Goal: Find specific page/section: Find specific page/section

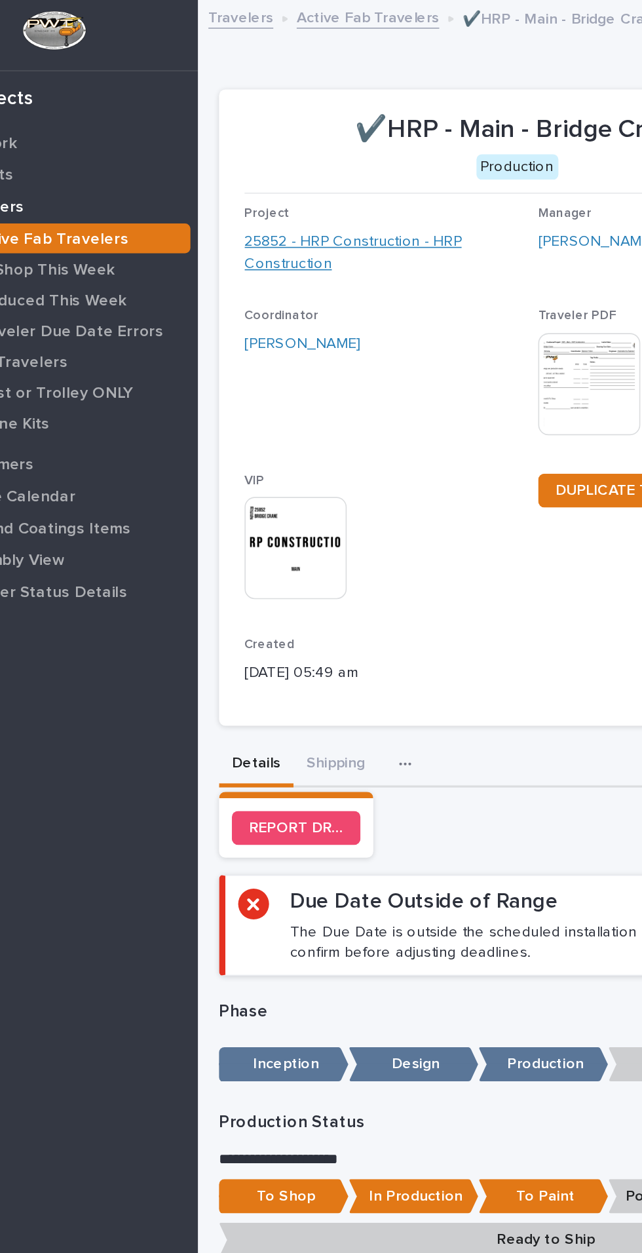
click at [286, 154] on link "25852 - HRP Construction - HRP Construction" at bounding box center [330, 156] width 170 height 28
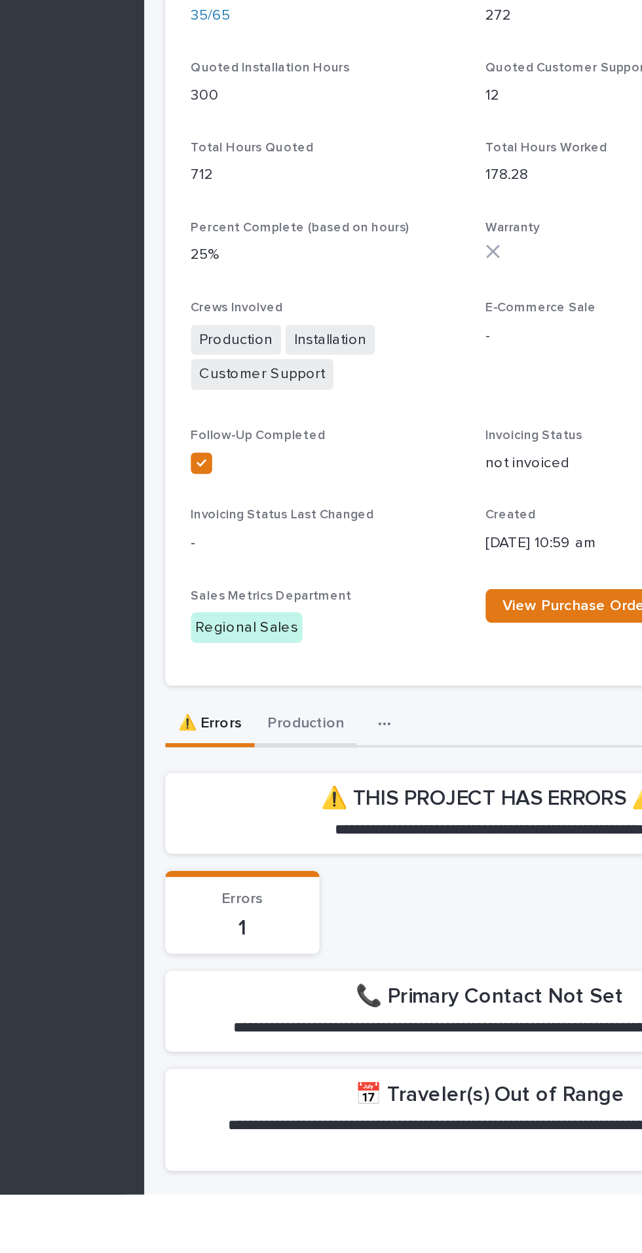
click at [317, 962] on div "**********" at bounding box center [429, 1099] width 400 height 299
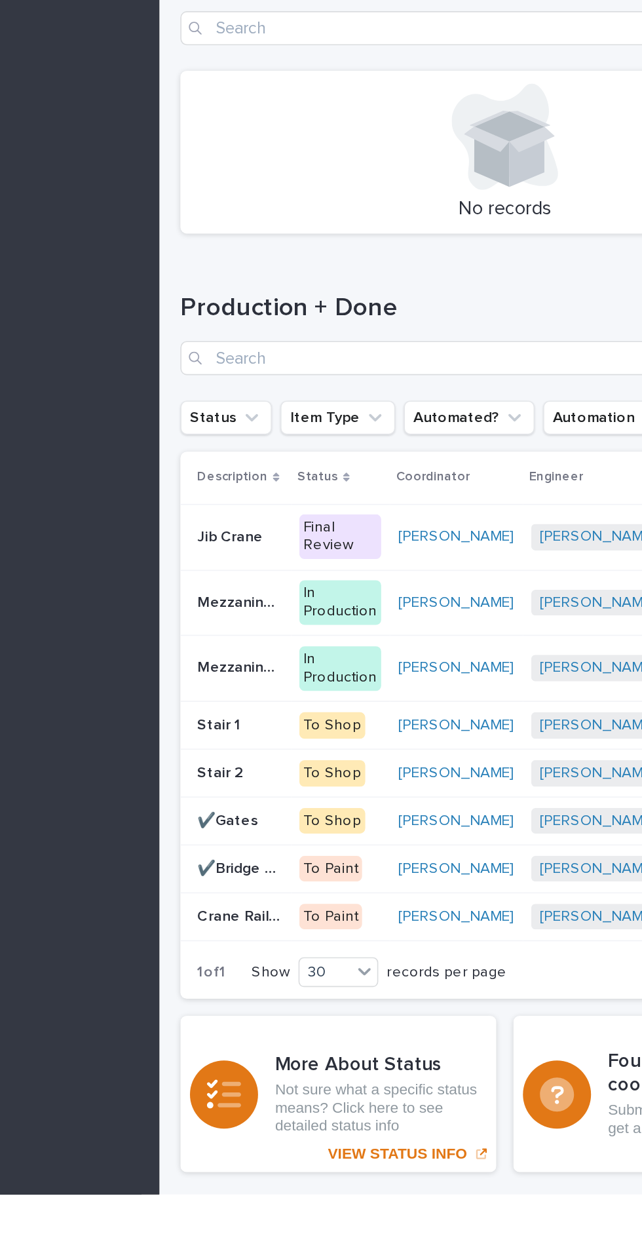
click at [265, 1075] on p "Crane Rail and Electrotrack" at bounding box center [267, 1081] width 55 height 14
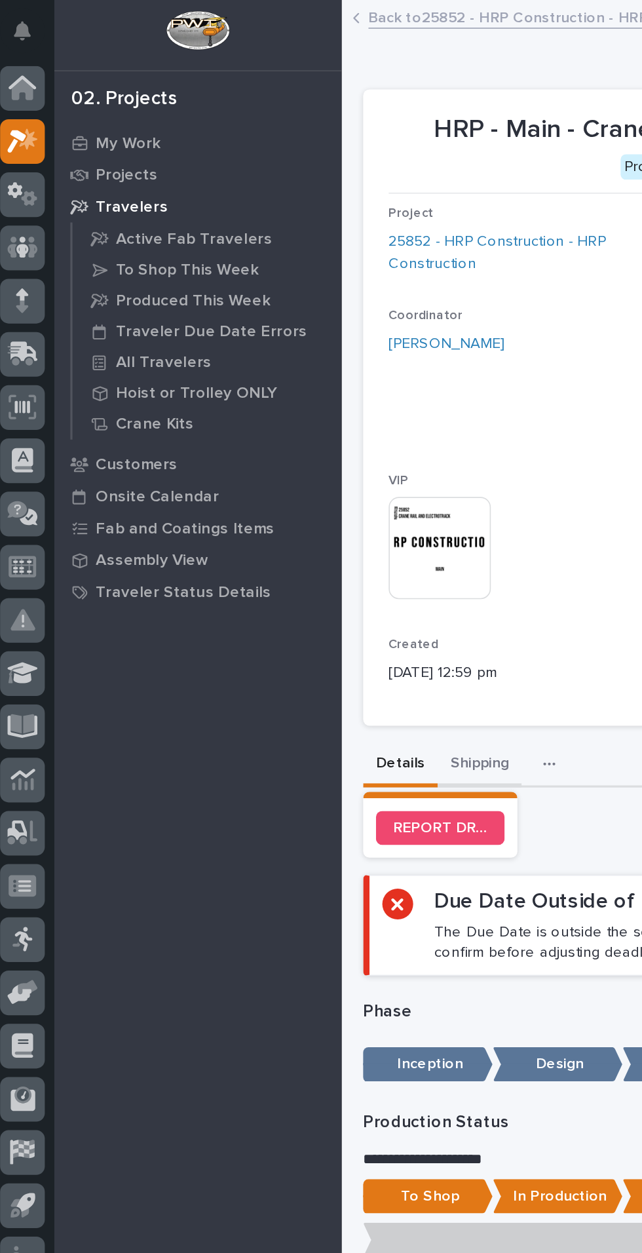
click at [314, 465] on button "Shipping" at bounding box center [301, 471] width 52 height 28
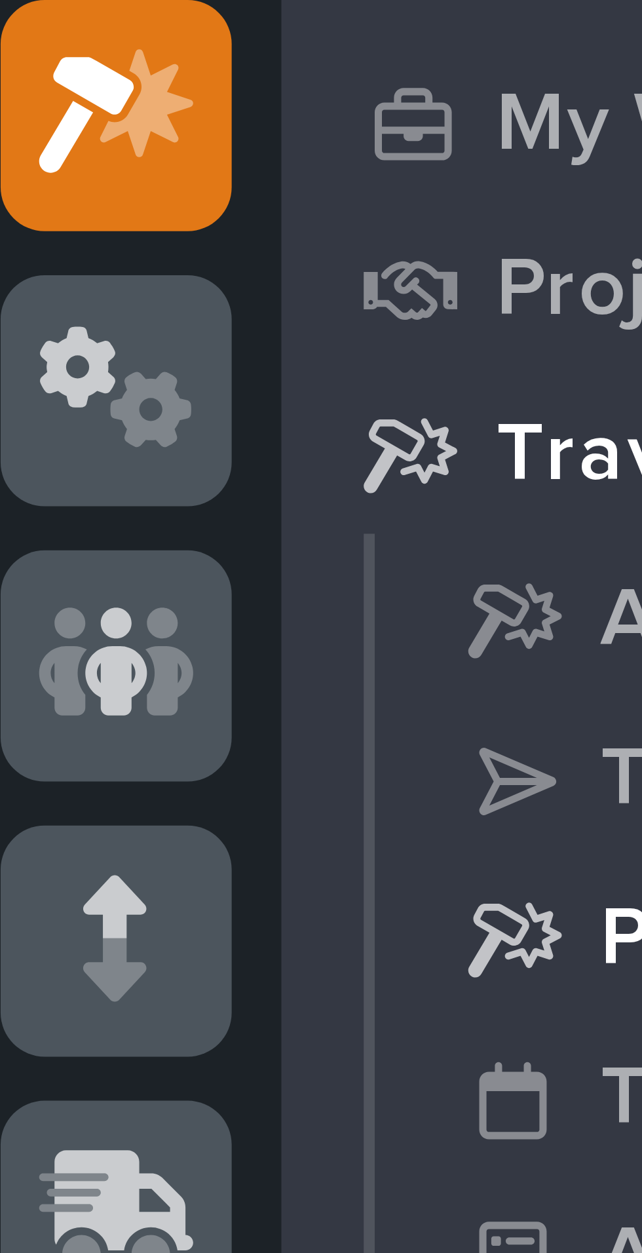
click at [69, 183] on icon at bounding box center [68, 185] width 12 height 9
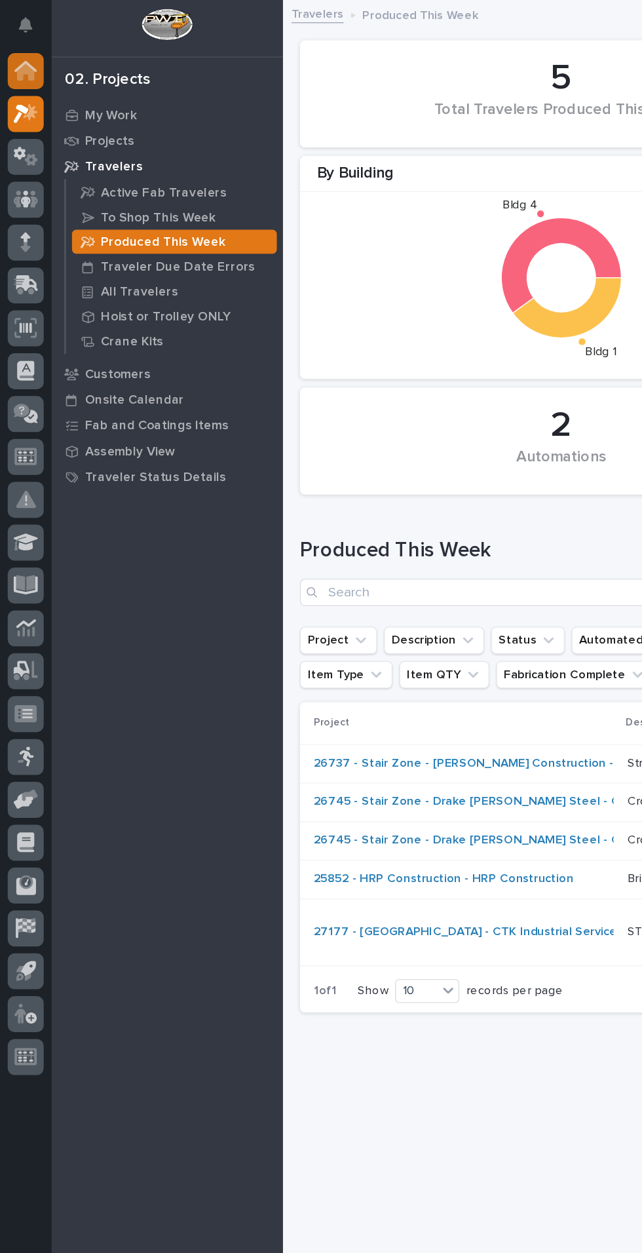
click at [21, 54] on icon at bounding box center [19, 54] width 13 height 13
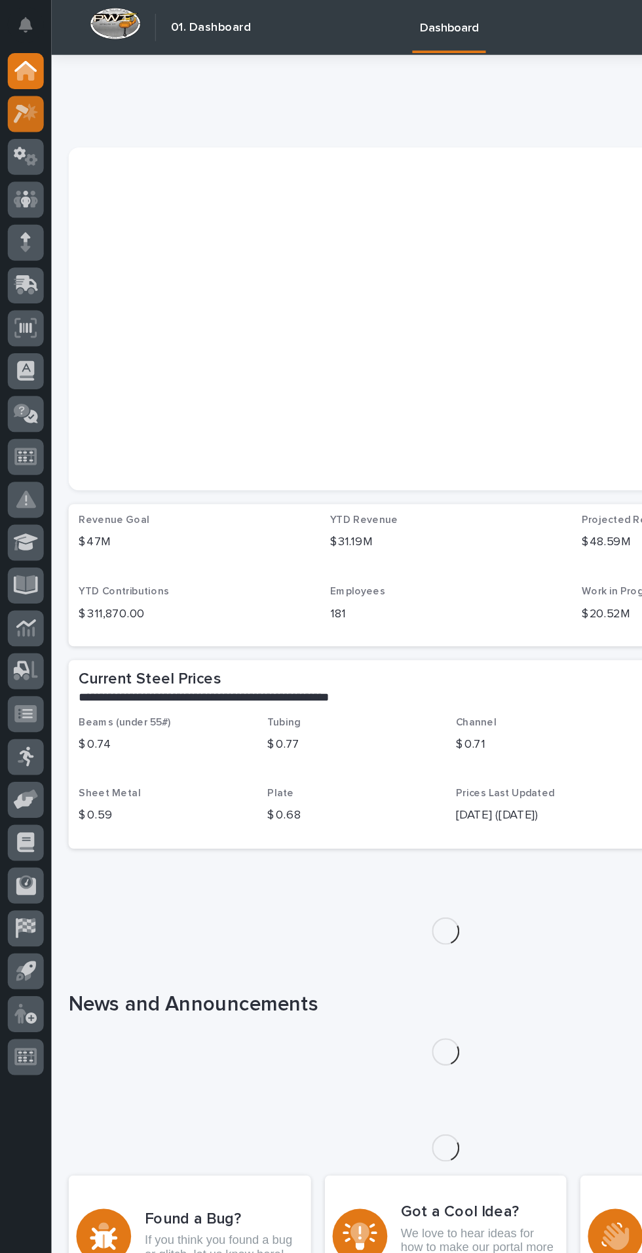
click at [25, 86] on icon at bounding box center [23, 85] width 11 height 13
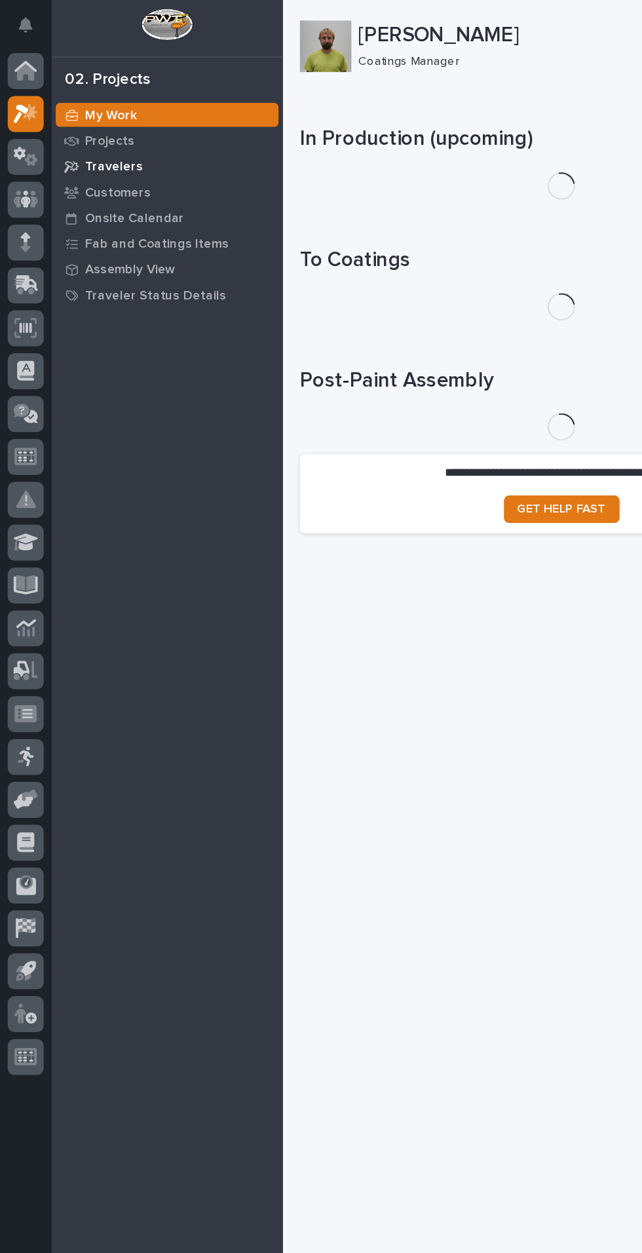
click at [99, 130] on p "Travelers" at bounding box center [87, 128] width 45 height 12
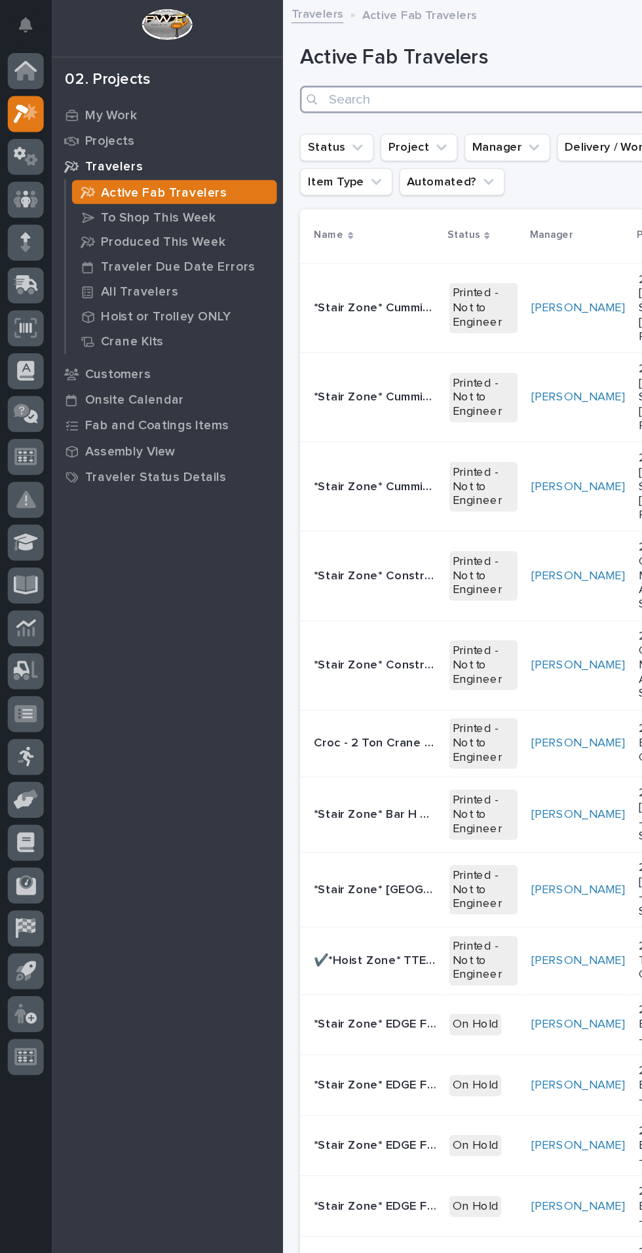
click at [367, 73] on input "Search" at bounding box center [429, 76] width 400 height 21
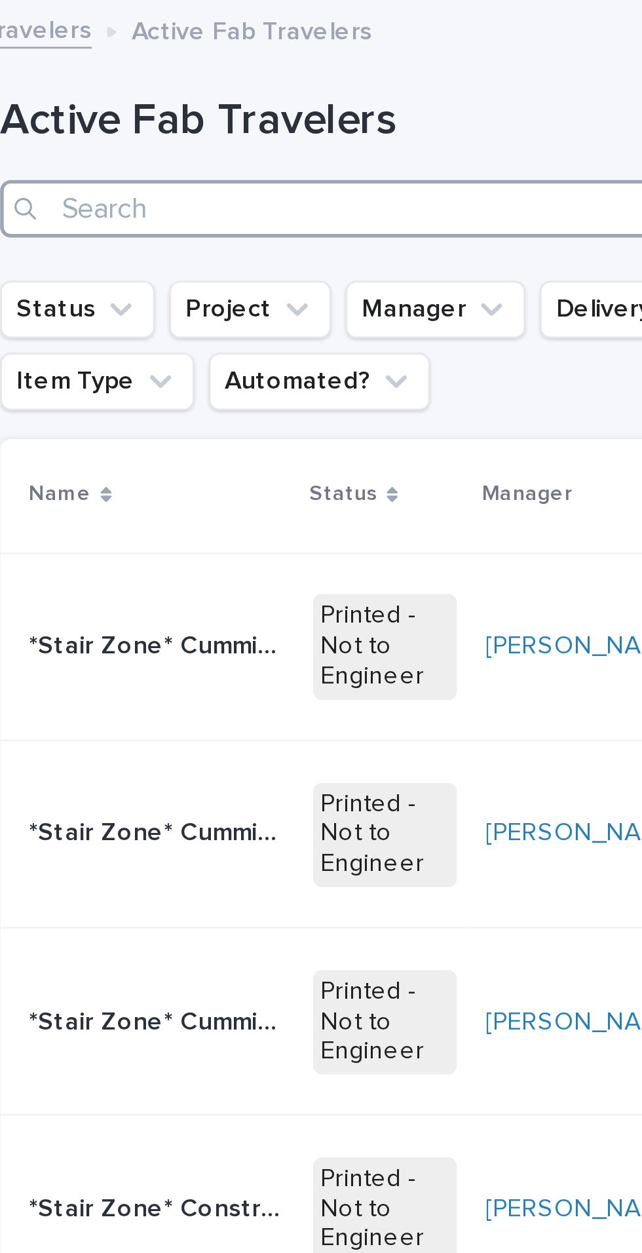
type input "3"
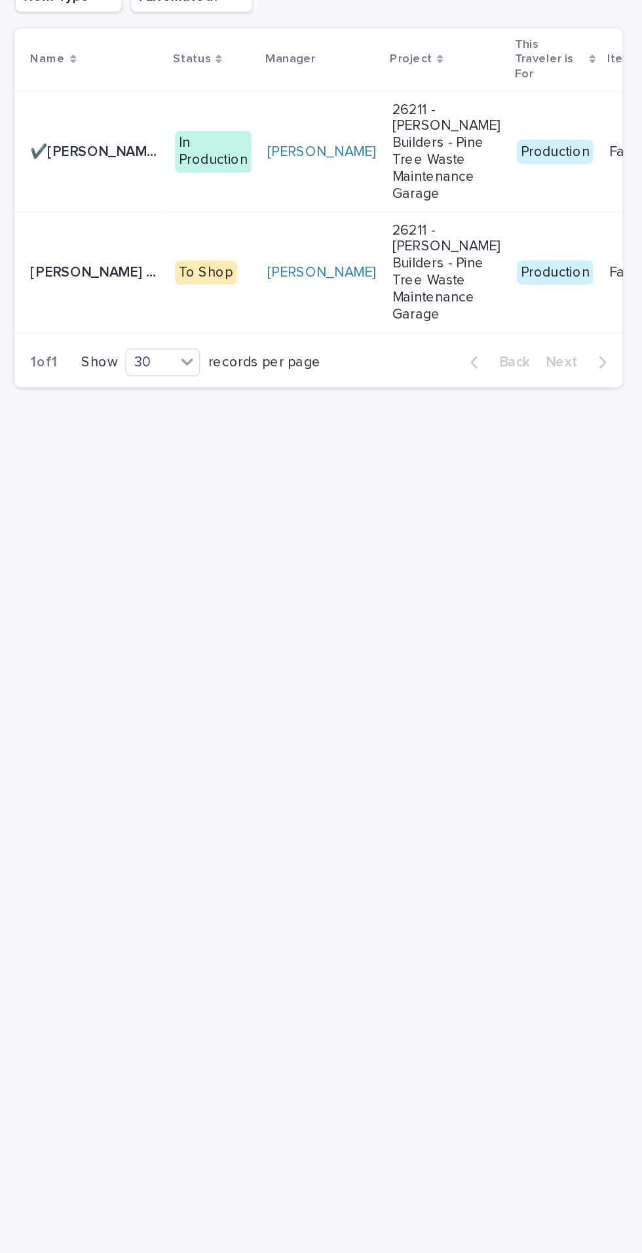
type input "211"
